Goal: Navigation & Orientation: Find specific page/section

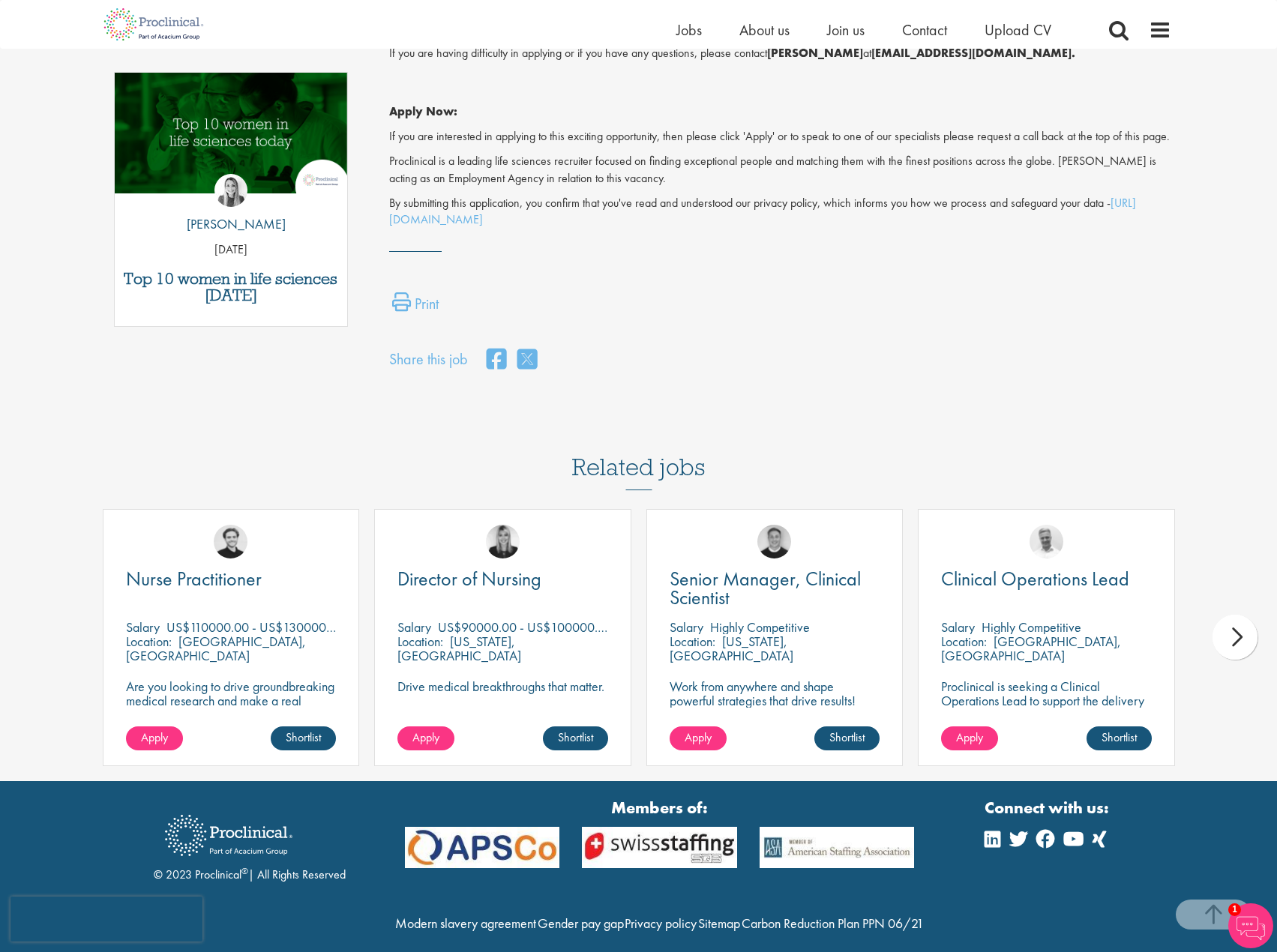
scroll to position [794, 0]
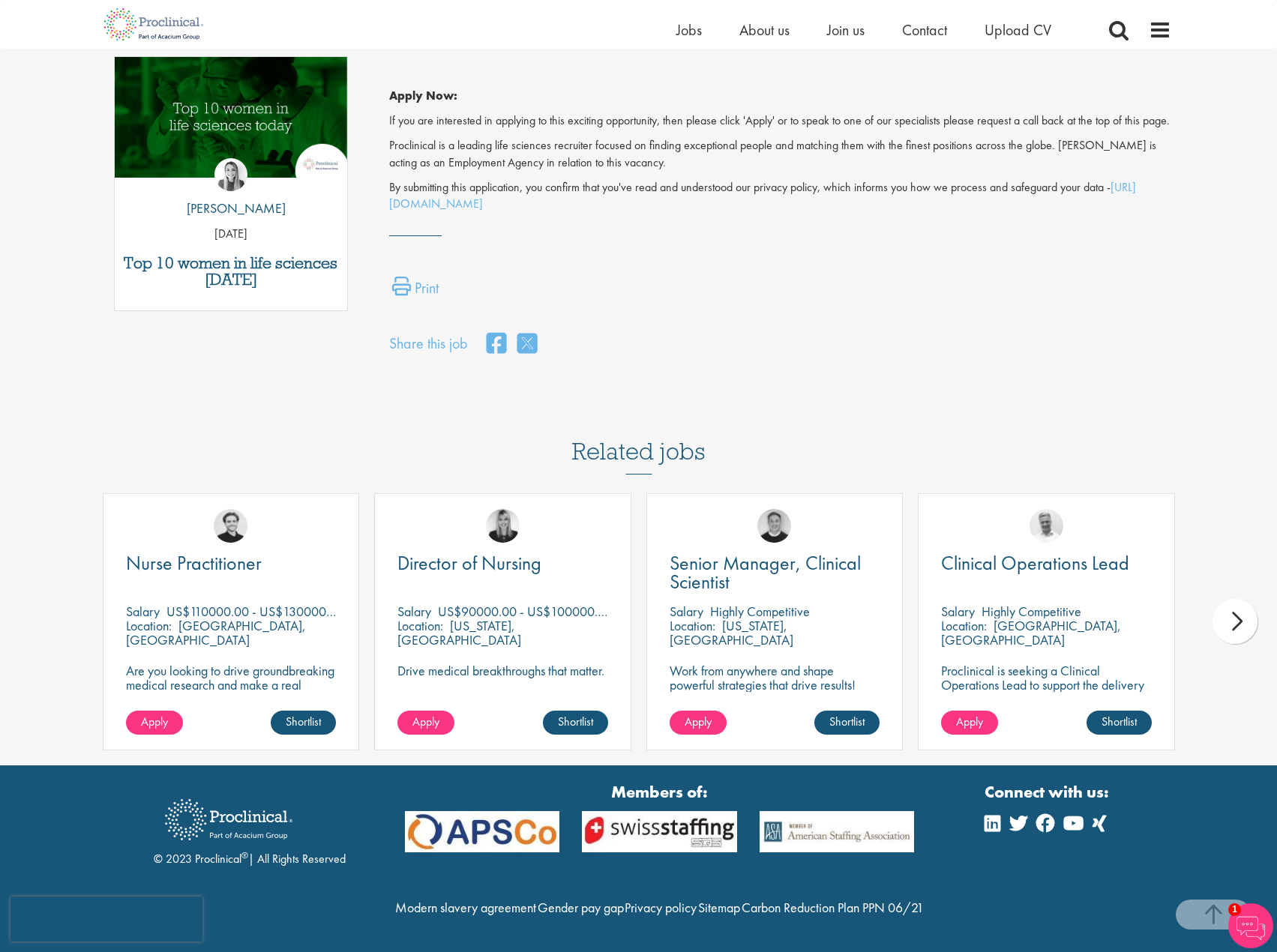
click at [1233, 599] on div "next" at bounding box center [1234, 621] width 45 height 45
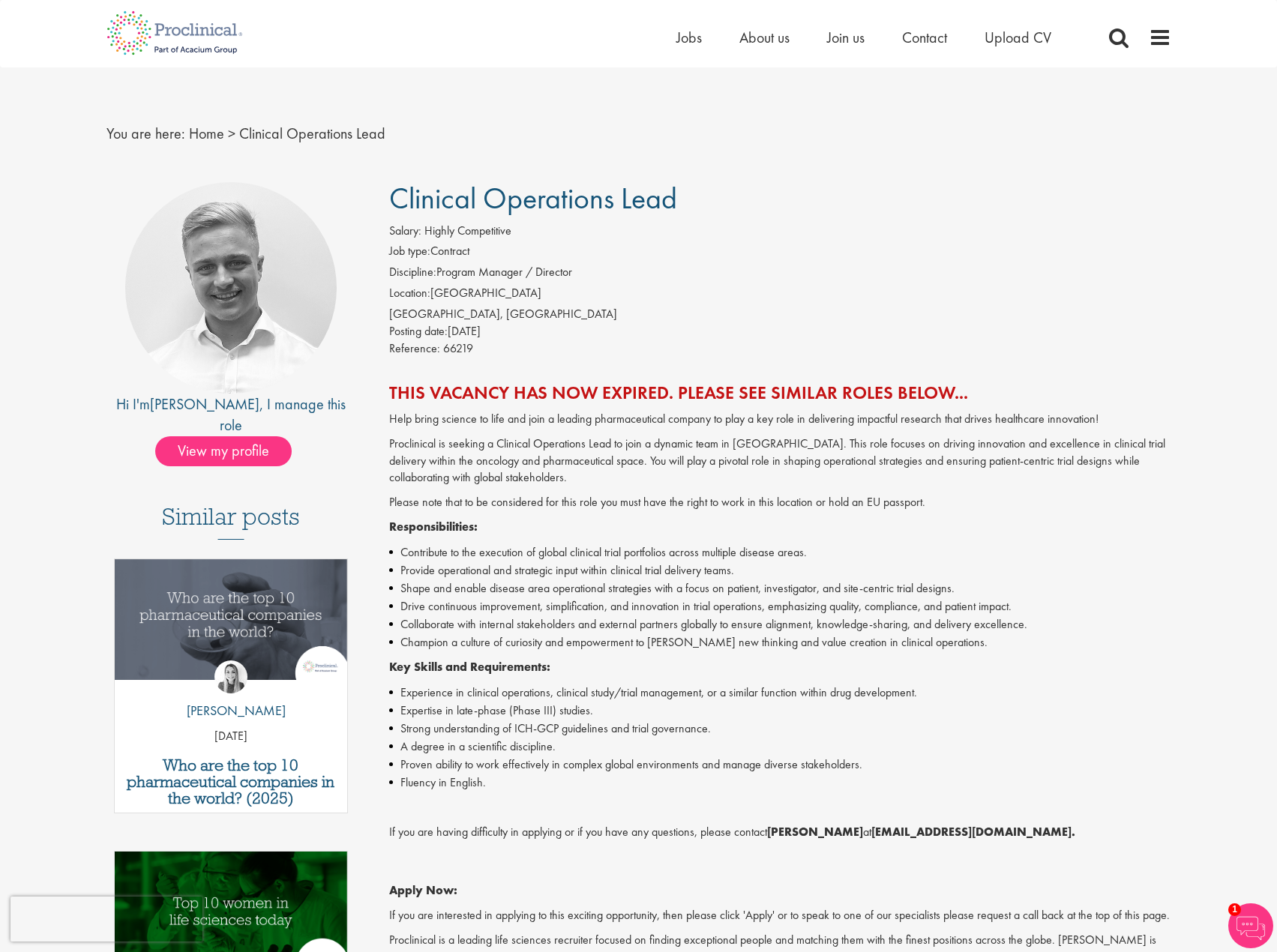
scroll to position [0, 0]
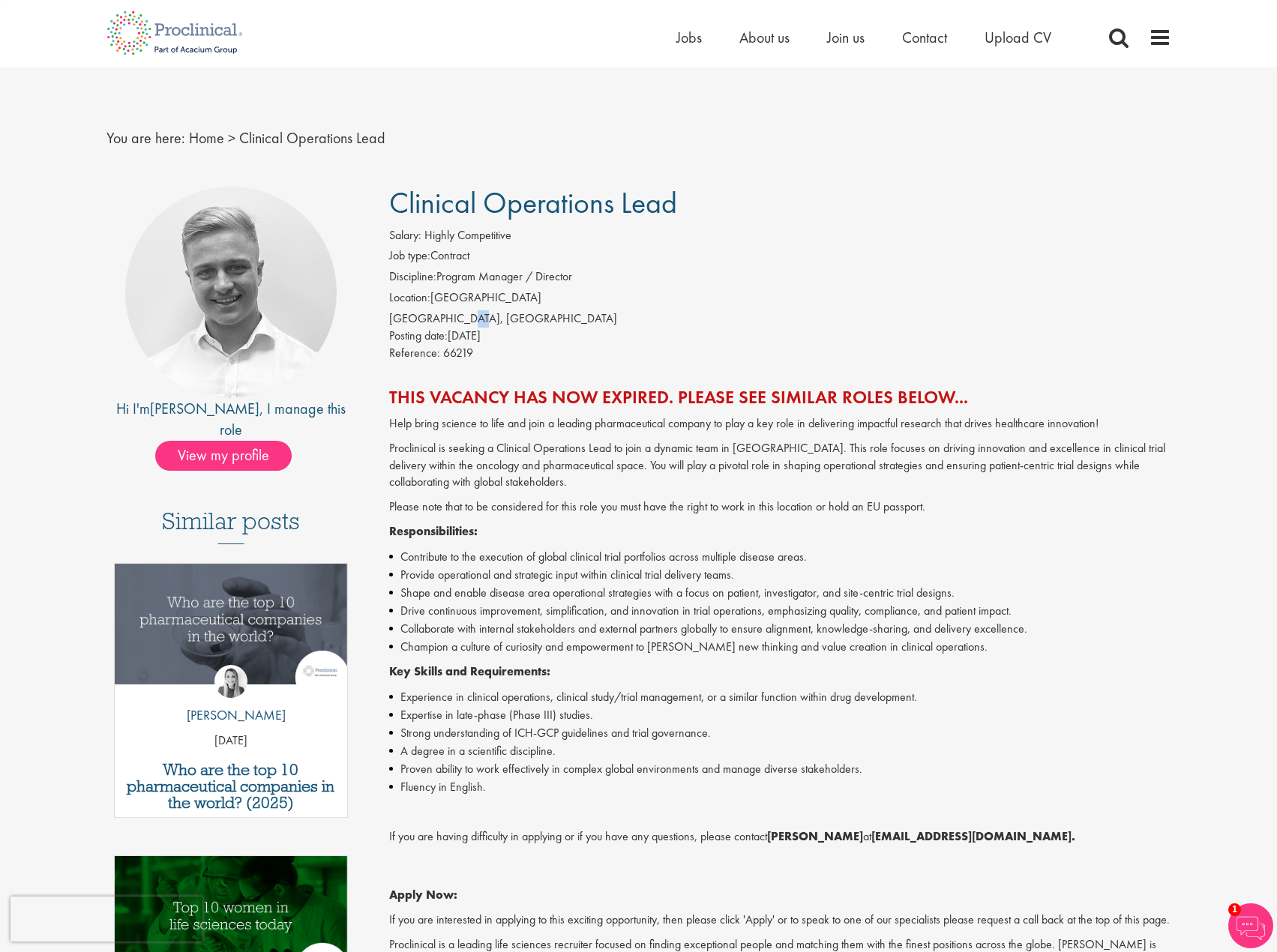
drag, startPoint x: 452, startPoint y: 316, endPoint x: 475, endPoint y: 316, distance: 23.0
click at [460, 319] on div "Basel, Switzerland" at bounding box center [780, 318] width 782 height 17
drag, startPoint x: 223, startPoint y: 114, endPoint x: 234, endPoint y: 148, distance: 35.7
click at [225, 115] on div "You are here: Home > Clinical Operations Lead" at bounding box center [638, 123] width 1087 height 111
click at [243, 443] on span "View my profile" at bounding box center [223, 455] width 137 height 30
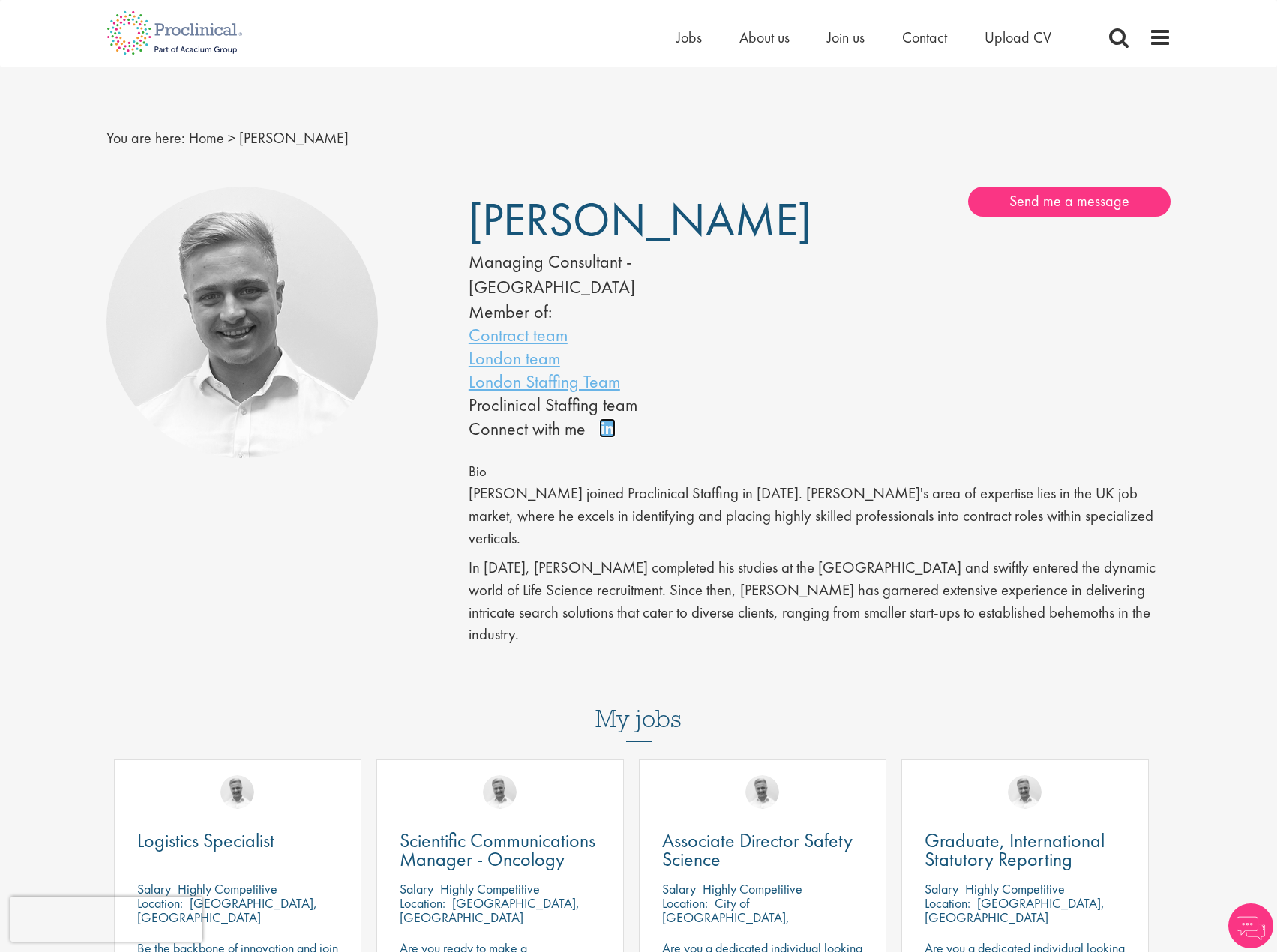
click at [601, 435] on link "Connect on LinkedIn" at bounding box center [612, 435] width 26 height 0
